Goal: Task Accomplishment & Management: Manage account settings

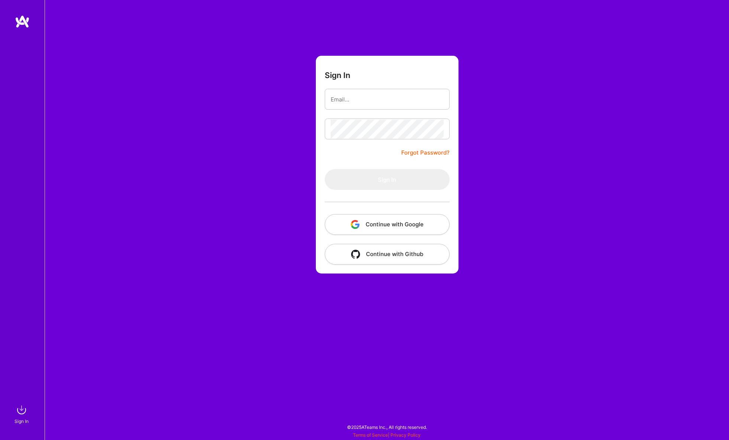
click at [400, 222] on button "Continue with Google" at bounding box center [387, 224] width 125 height 21
